Goal: Complete application form: Complete application form

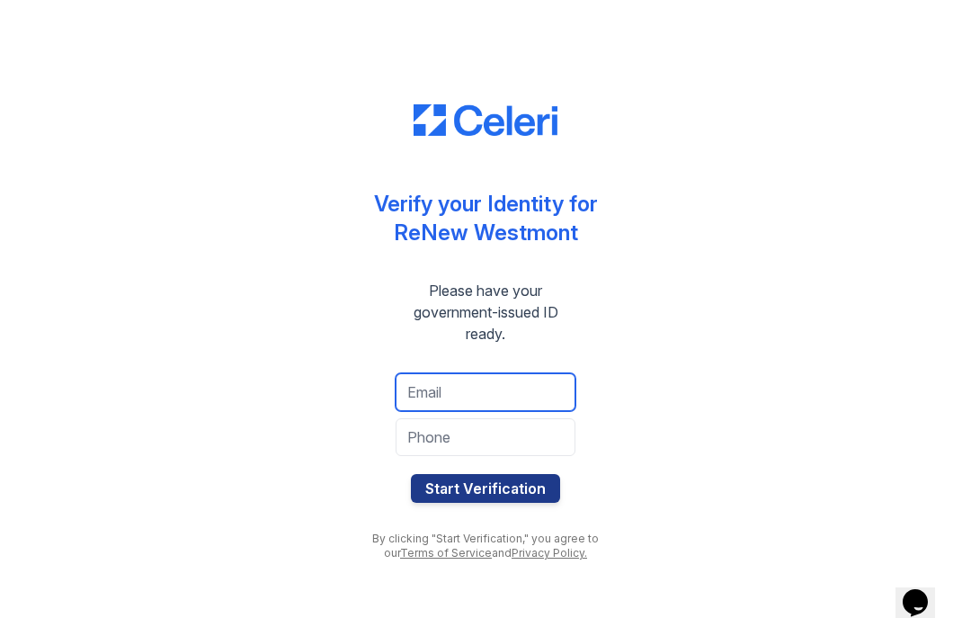
click at [451, 373] on input "email" at bounding box center [486, 392] width 180 height 38
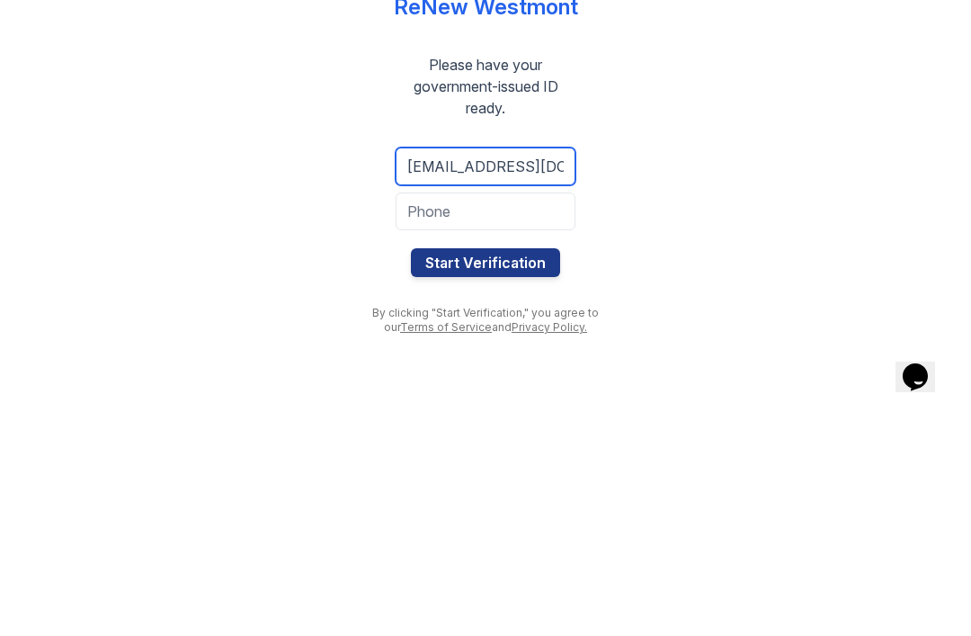
type input "[EMAIL_ADDRESS][DOMAIN_NAME]"
click at [463, 418] on input "tel" at bounding box center [486, 437] width 180 height 38
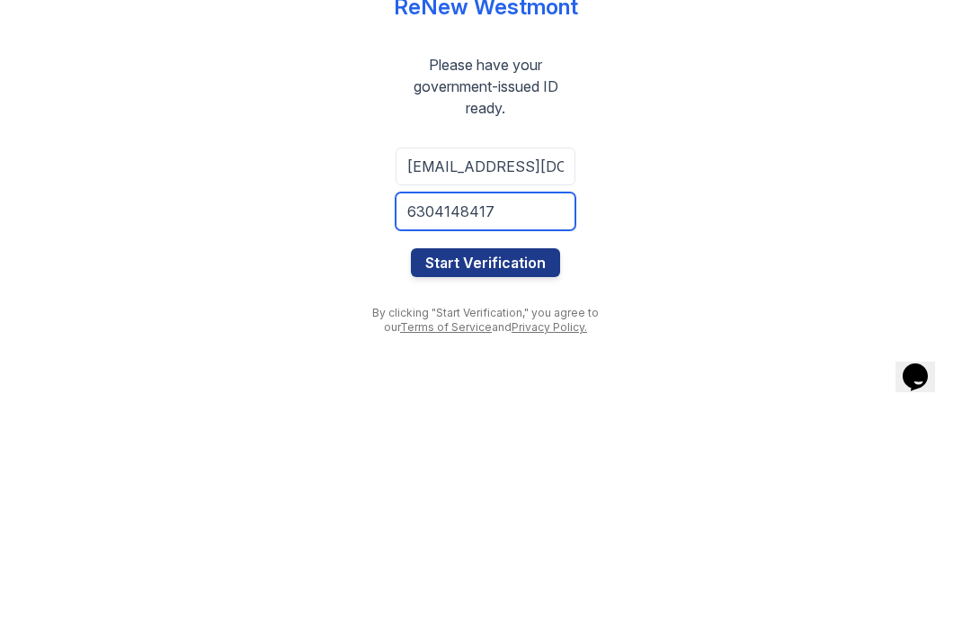
type input "6304148417"
click at [492, 474] on button "Start Verification" at bounding box center [485, 488] width 149 height 29
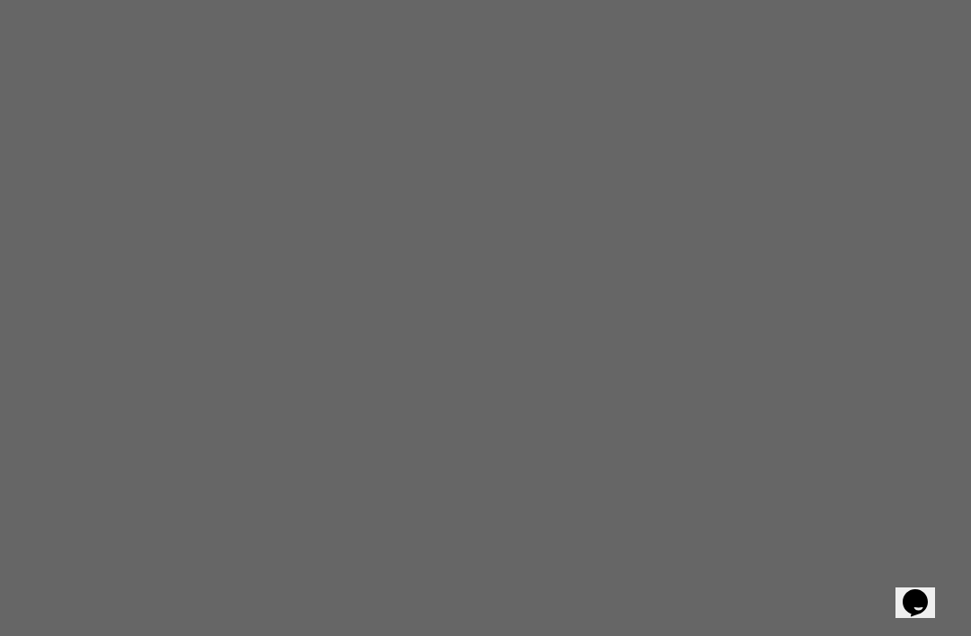
click at [901, 603] on div "Opens Chat This icon Opens the chat window." at bounding box center [915, 602] width 29 height 29
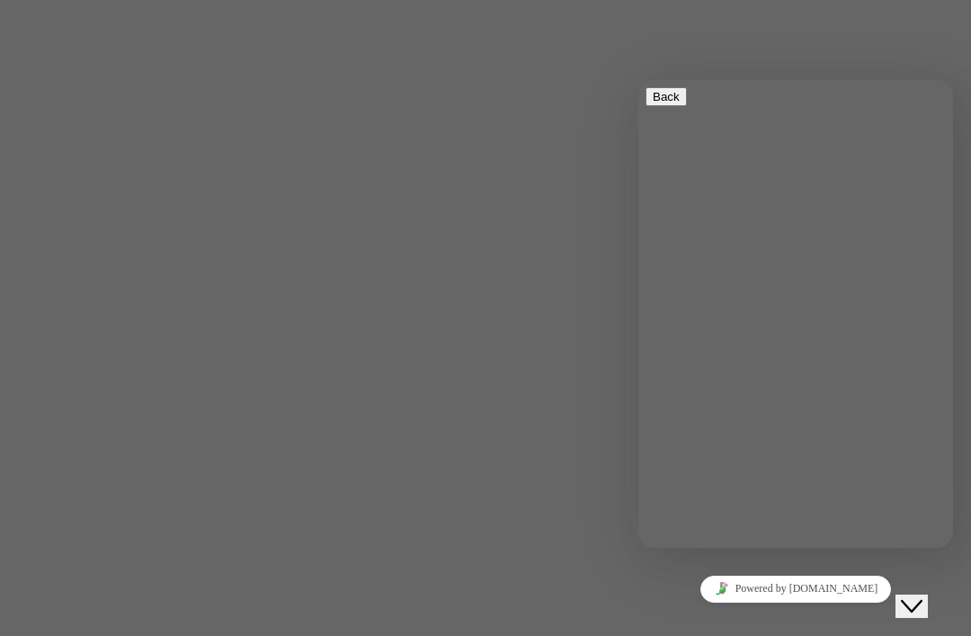
click at [923, 597] on div "Close Chat This icon closes the chat window." at bounding box center [912, 606] width 22 height 22
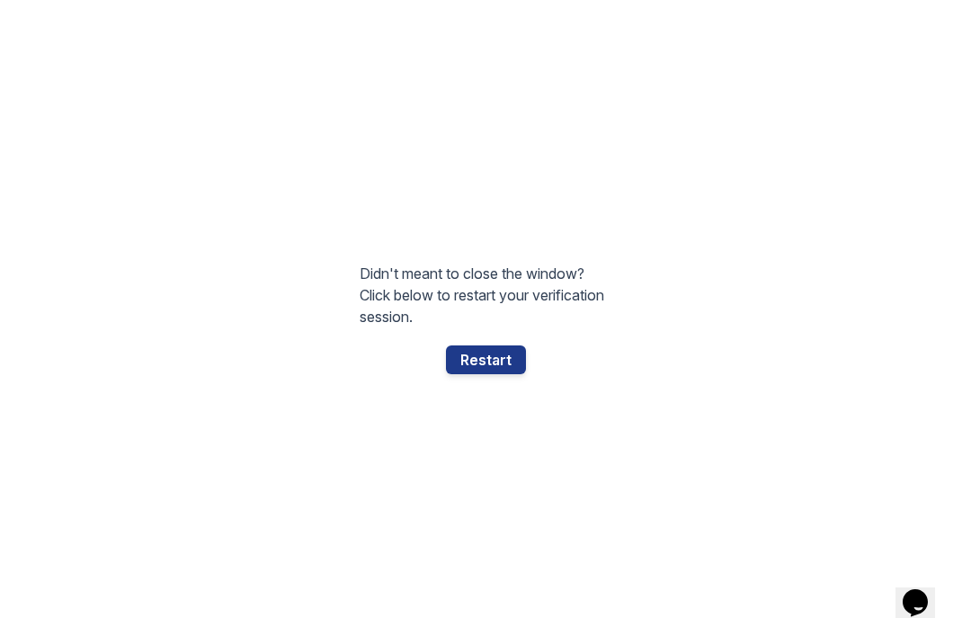
click at [483, 345] on div "Restart" at bounding box center [486, 359] width 80 height 29
click at [503, 345] on div "Restart" at bounding box center [486, 359] width 80 height 29
